Goal: Find specific page/section: Find specific page/section

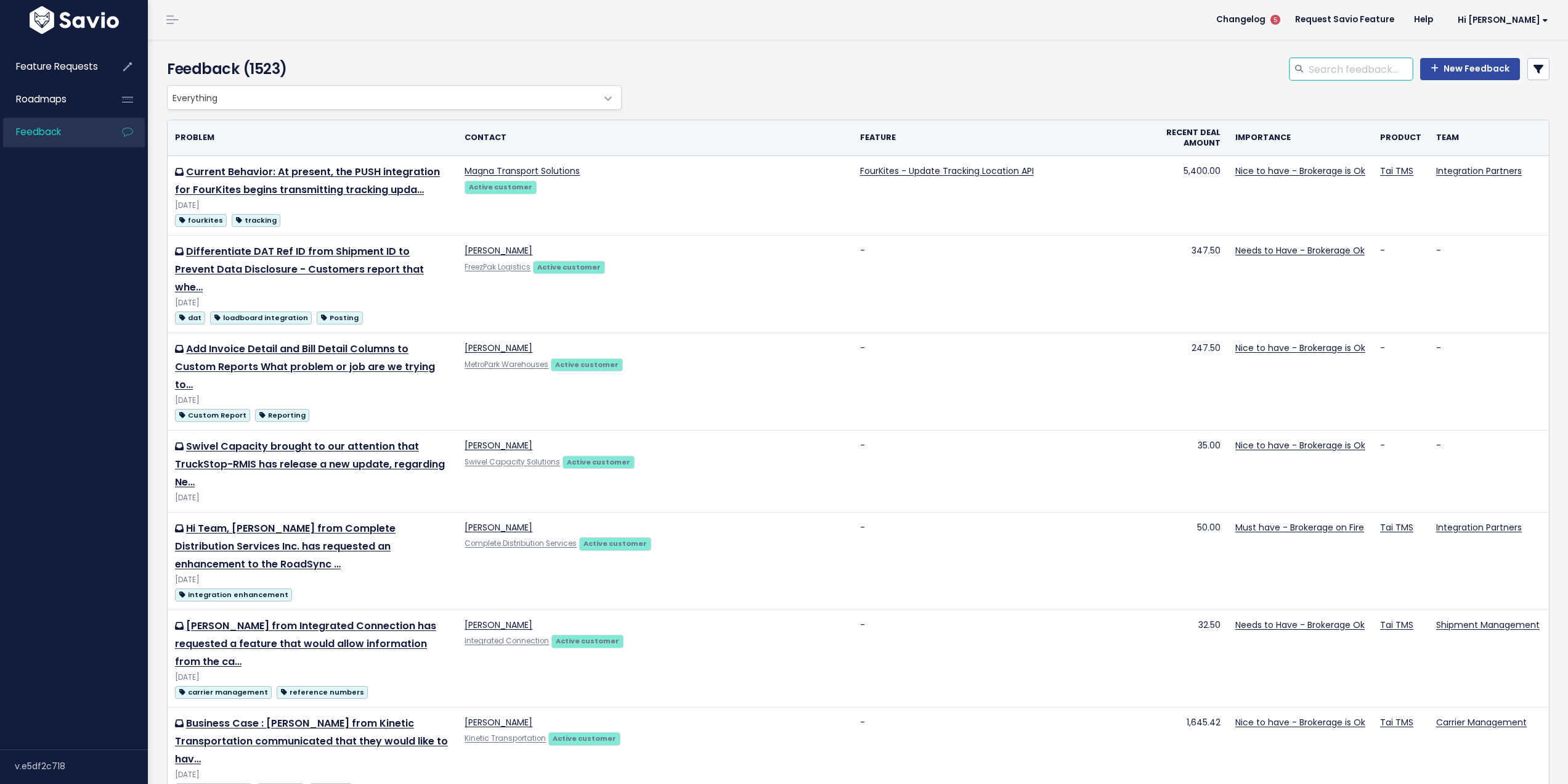
click at [1365, 62] on input "search" at bounding box center [1360, 69] width 106 height 22
type input "s"
type input "customer accounting"
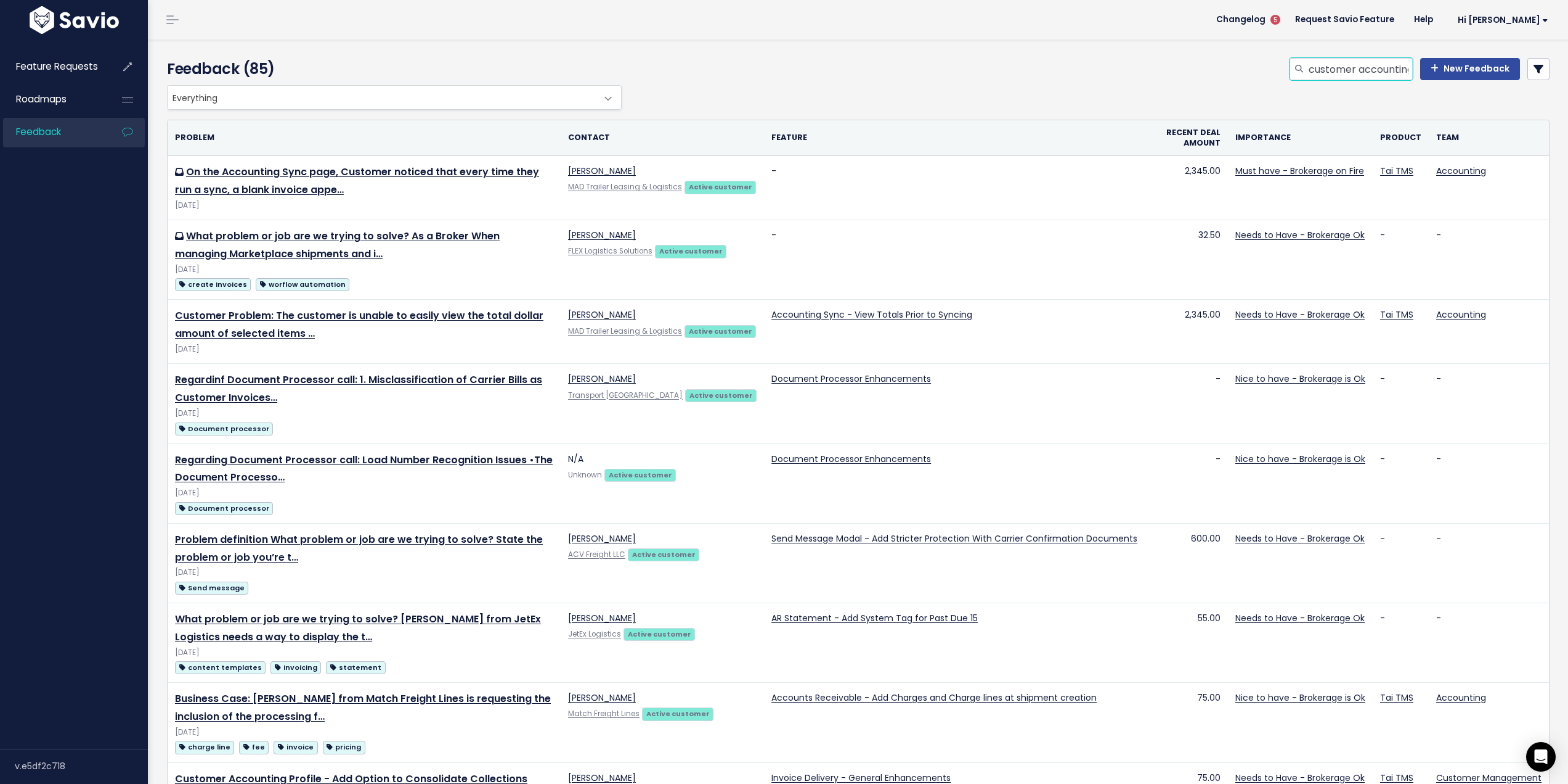
click at [1360, 69] on input "customer accounting" at bounding box center [1360, 69] width 106 height 22
type input "Edit Accounting Profilwe"
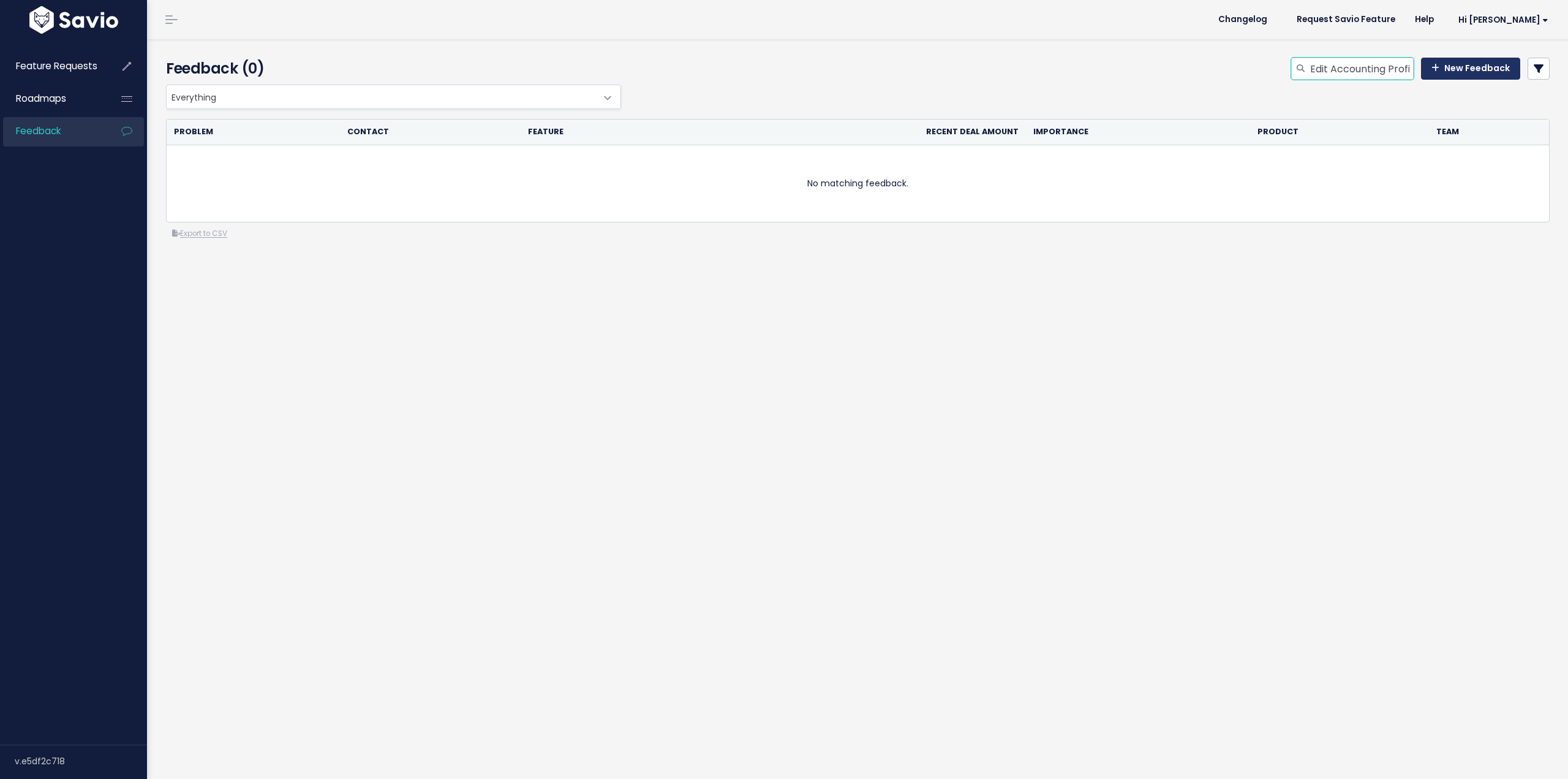
scroll to position [0, 18]
drag, startPoint x: 1336, startPoint y: 63, endPoint x: 1471, endPoint y: 81, distance: 136.2
click at [1471, 80] on div "Edit Accounting Profilwe New Feedback" at bounding box center [1092, 71] width 935 height 27
type input "Edit Accounting Profile"
